Goal: Transaction & Acquisition: Download file/media

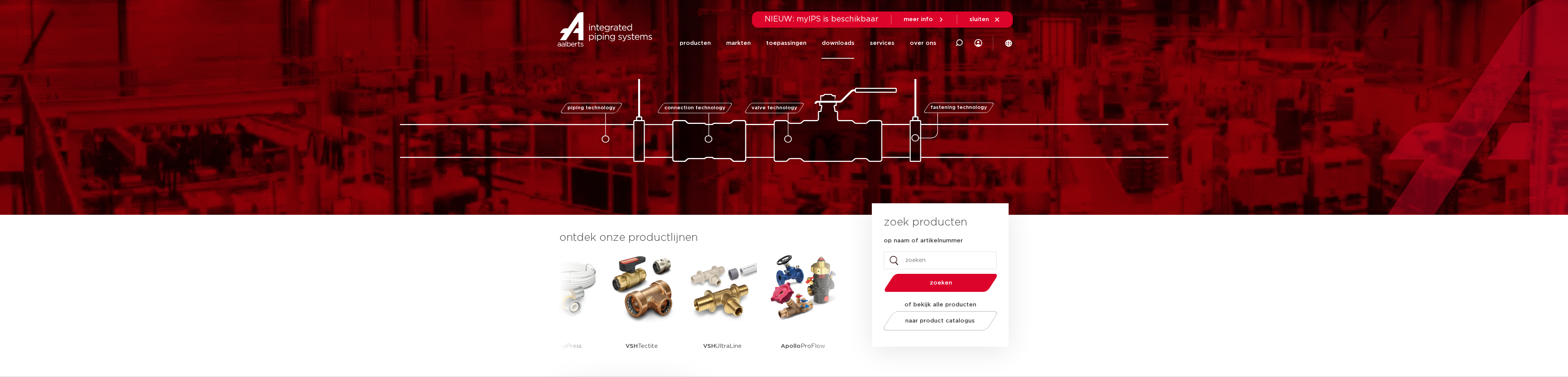
click at [833, 40] on link "downloads" at bounding box center [838, 43] width 33 height 31
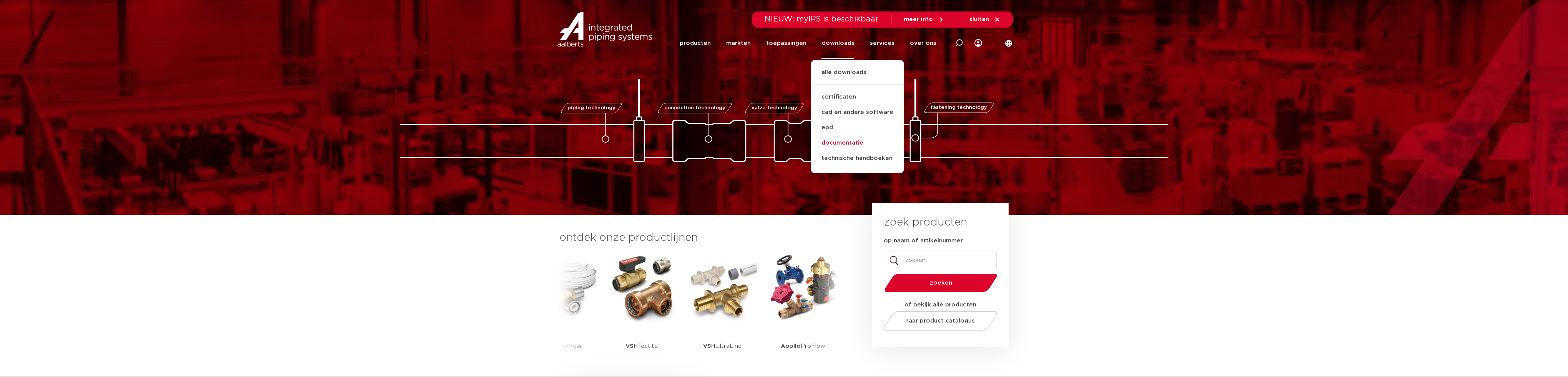
click at [841, 144] on link "documentatie" at bounding box center [858, 143] width 93 height 15
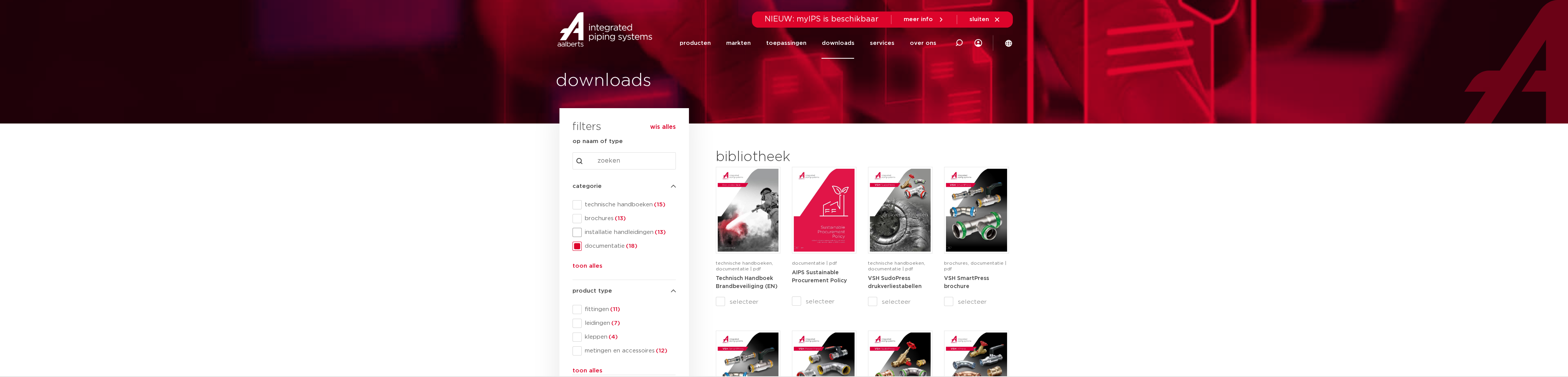
click at [579, 232] on span at bounding box center [577, 232] width 9 height 9
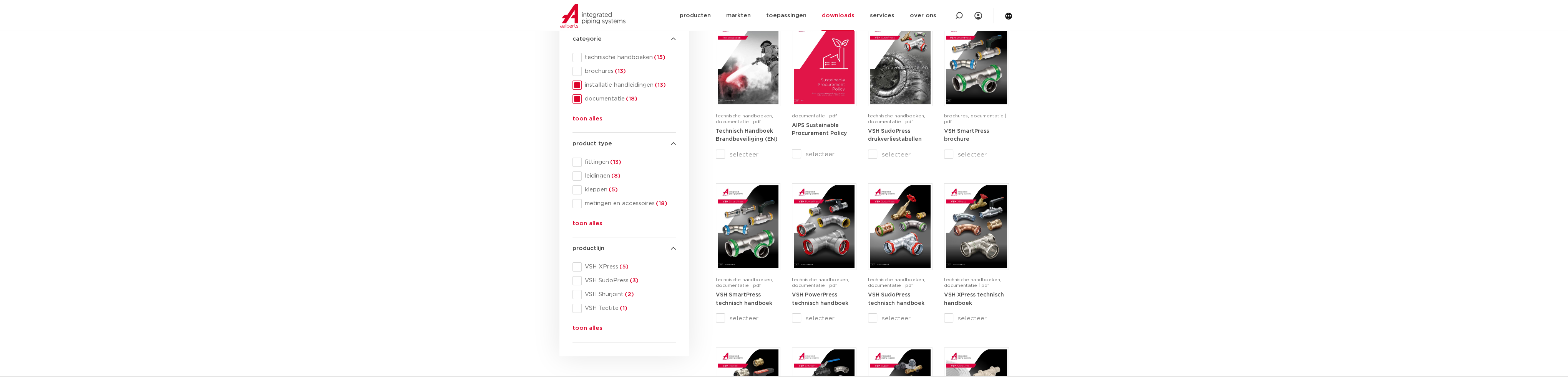
scroll to position [144, 0]
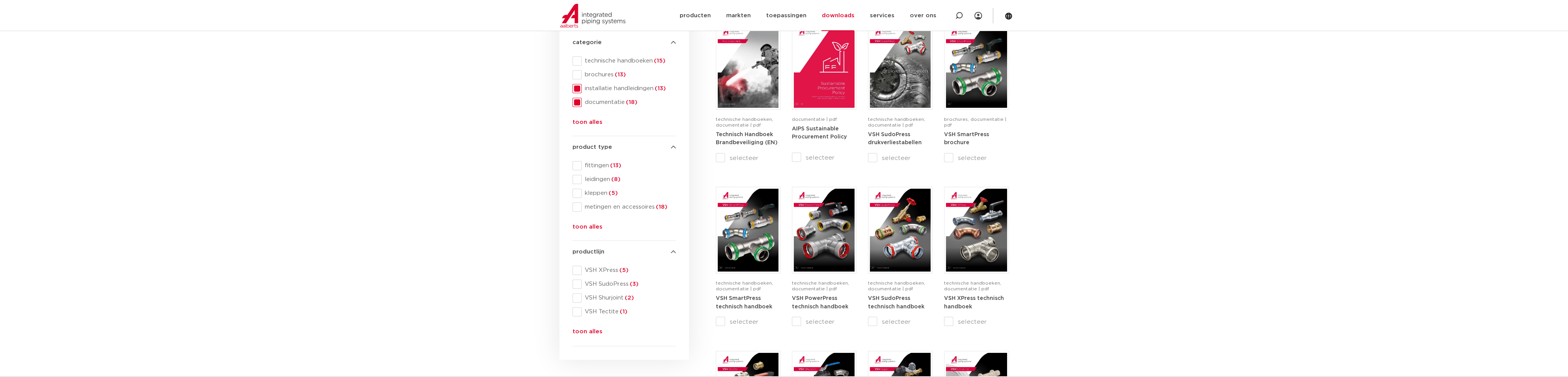
click at [576, 120] on button "toon alles" at bounding box center [587, 124] width 30 height 12
click at [587, 279] on button "toon alles" at bounding box center [587, 284] width 30 height 12
click at [578, 275] on span at bounding box center [577, 276] width 9 height 9
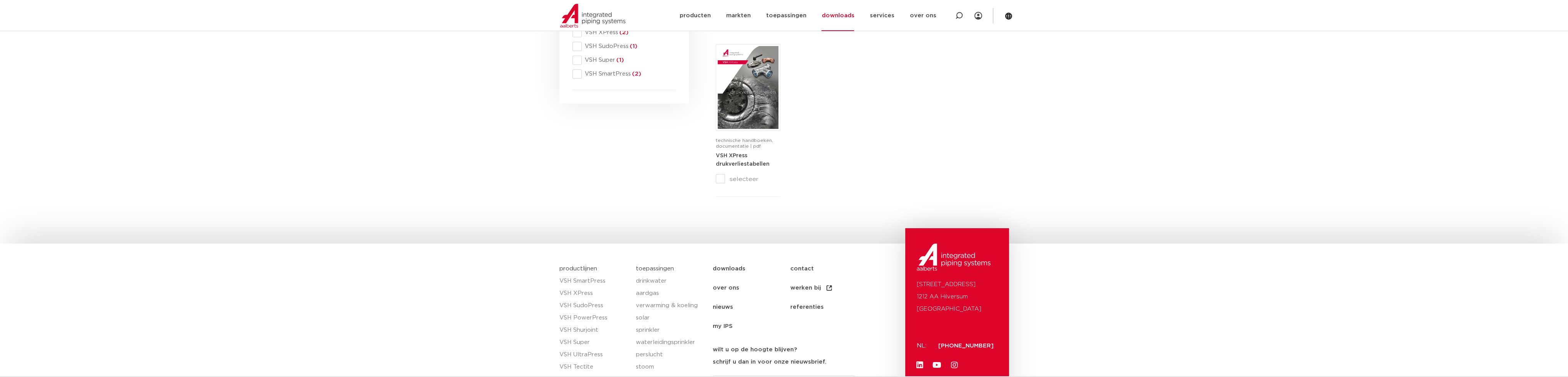
scroll to position [249, 0]
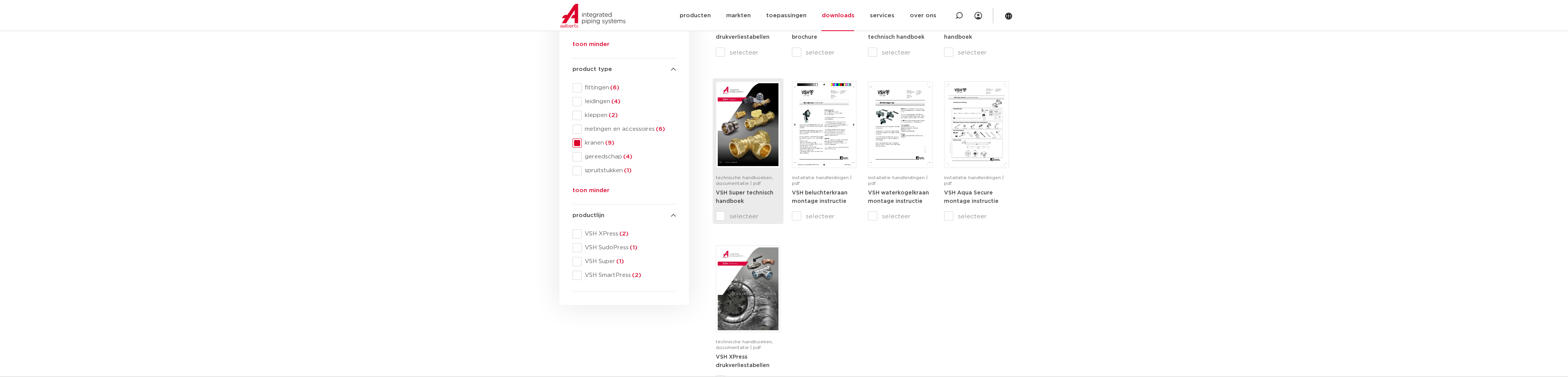
click at [747, 141] on img at bounding box center [748, 125] width 61 height 83
